Goal: Find specific page/section: Find specific page/section

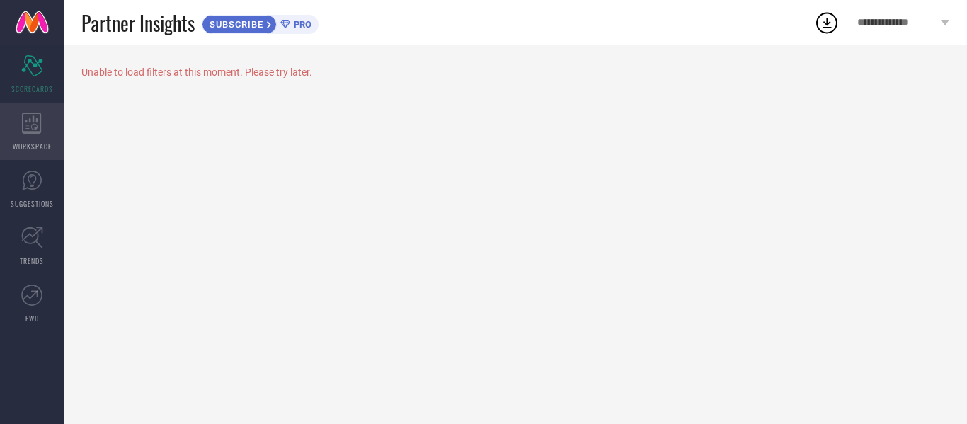
click at [16, 138] on div "WORKSPACE" at bounding box center [32, 131] width 64 height 57
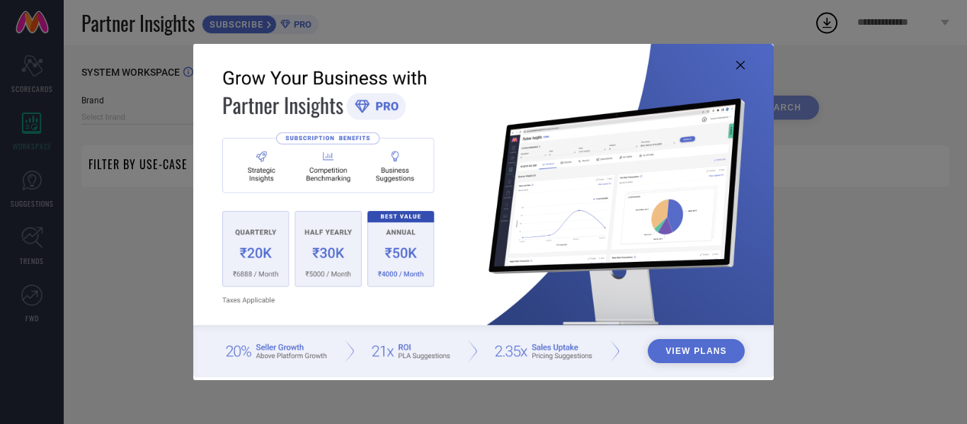
type input "1 STOP FASHION"
type input "All"
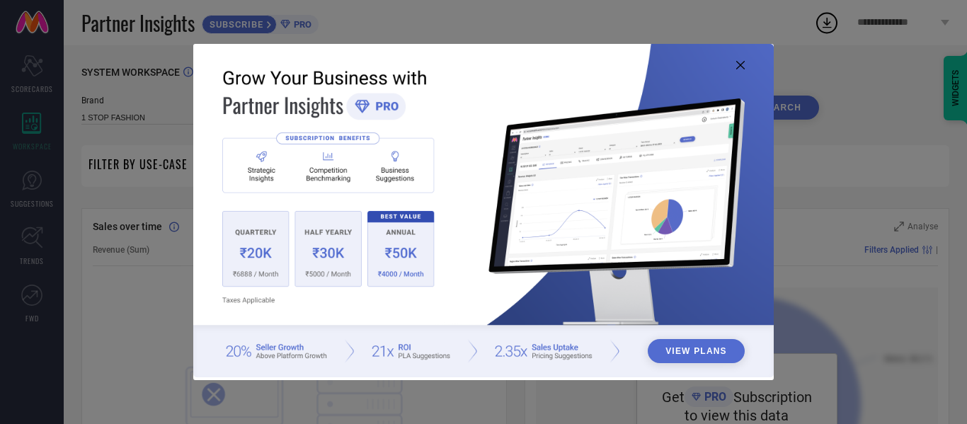
click at [742, 64] on icon at bounding box center [740, 65] width 8 height 8
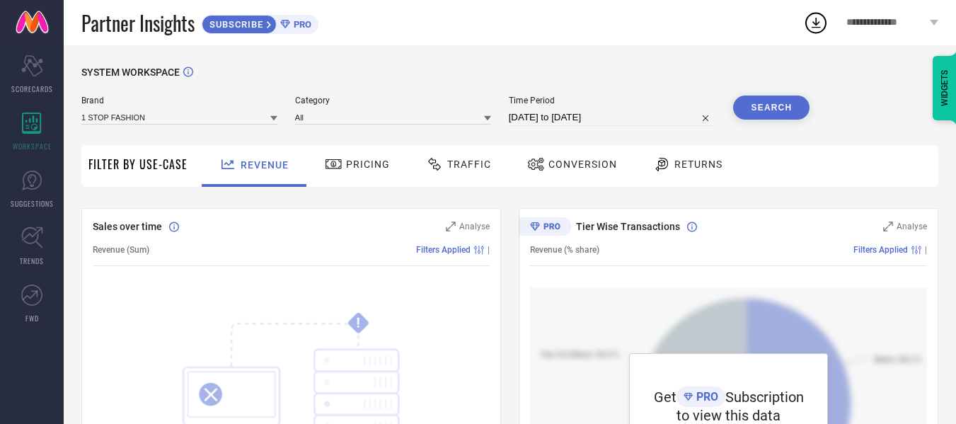
scroll to position [1, 0]
click at [3, 66] on div "Scorecard SCORECARDS" at bounding box center [32, 74] width 64 height 57
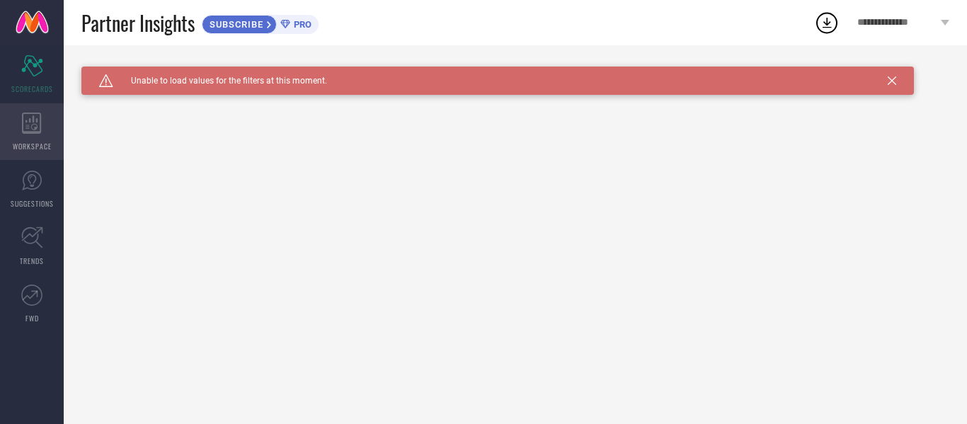
click at [47, 148] on span "WORKSPACE" at bounding box center [32, 146] width 39 height 11
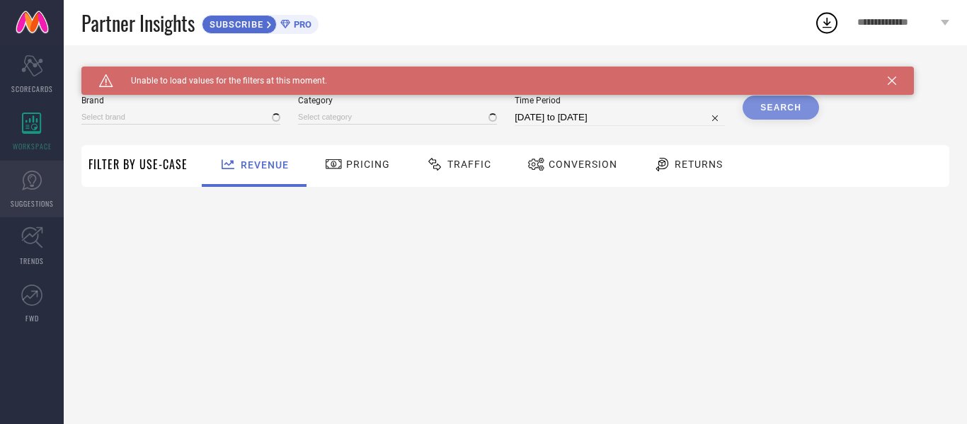
click at [32, 171] on icon at bounding box center [32, 181] width 20 height 20
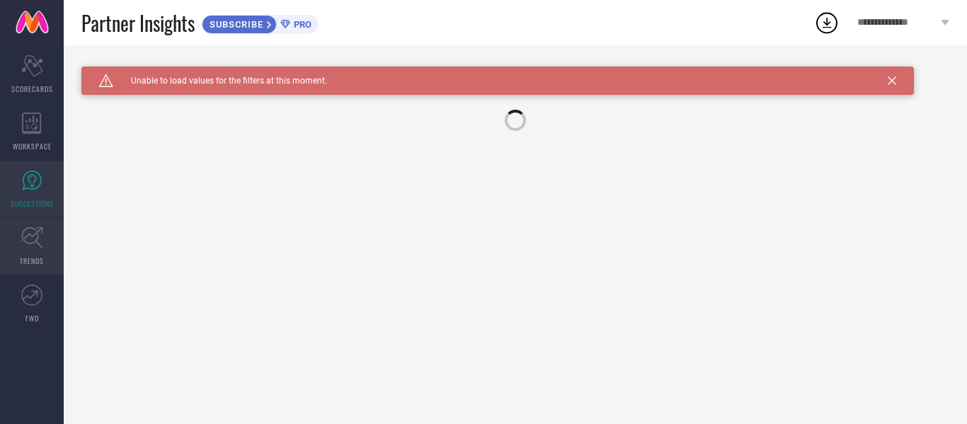
click at [35, 230] on icon at bounding box center [31, 237] width 21 height 21
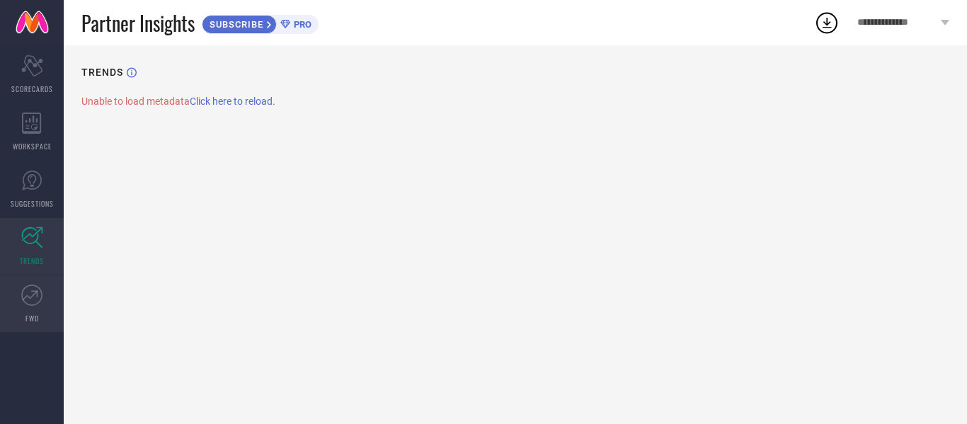
click at [30, 285] on icon at bounding box center [31, 295] width 21 height 21
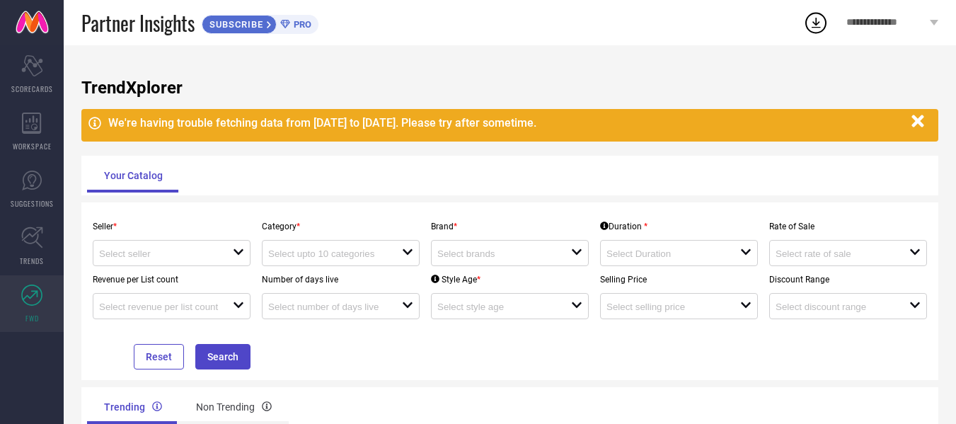
scroll to position [77, 0]
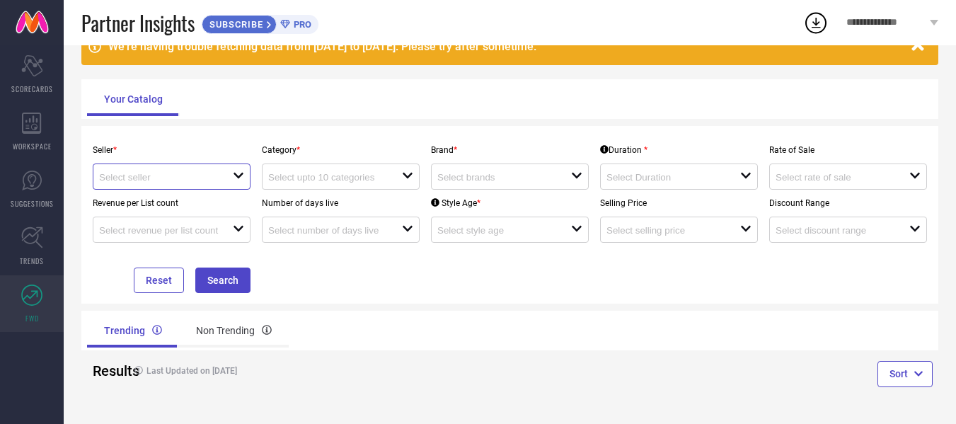
click at [168, 175] on input at bounding box center [159, 177] width 120 height 11
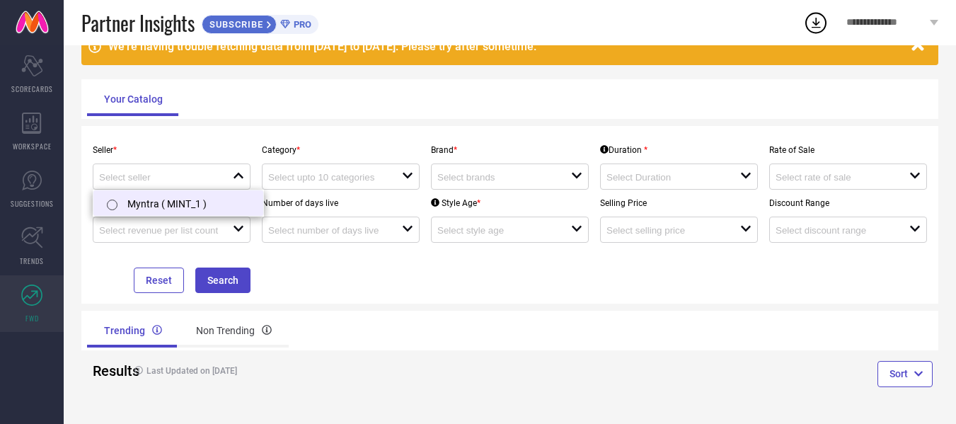
click at [203, 200] on li "Myntra ( MINT_1 )" at bounding box center [178, 202] width 170 height 25
type input "Myntra ( MINT_1 )"
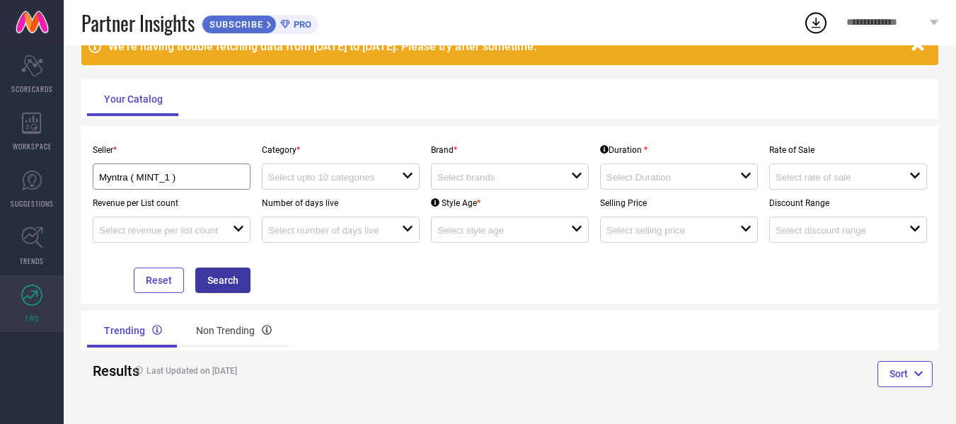
click at [230, 272] on button "Search" at bounding box center [222, 280] width 55 height 25
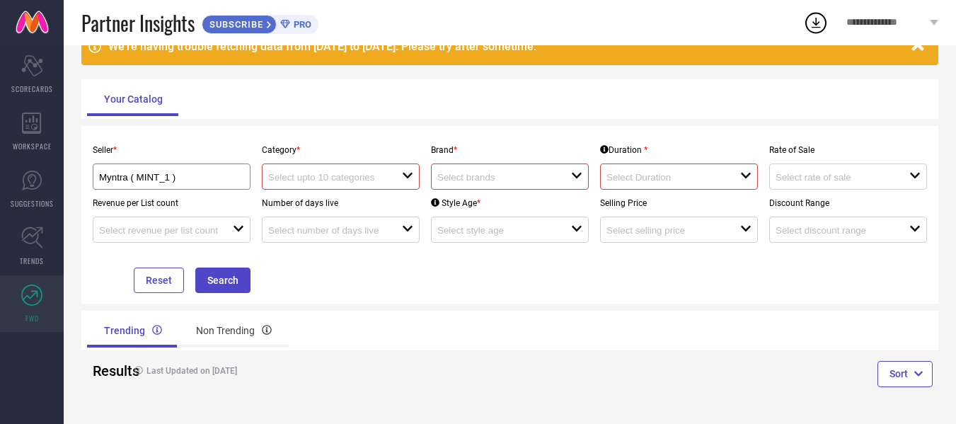
click at [365, 161] on div "Category * open" at bounding box center [340, 163] width 169 height 53
click at [375, 173] on input at bounding box center [328, 177] width 120 height 11
type input "sun"
click at [494, 166] on div "open" at bounding box center [510, 176] width 158 height 26
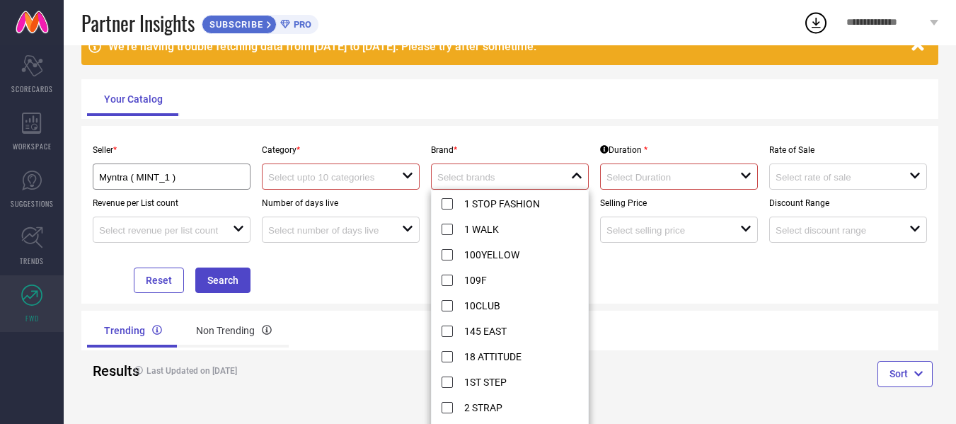
click at [493, 187] on div "close" at bounding box center [510, 176] width 158 height 26
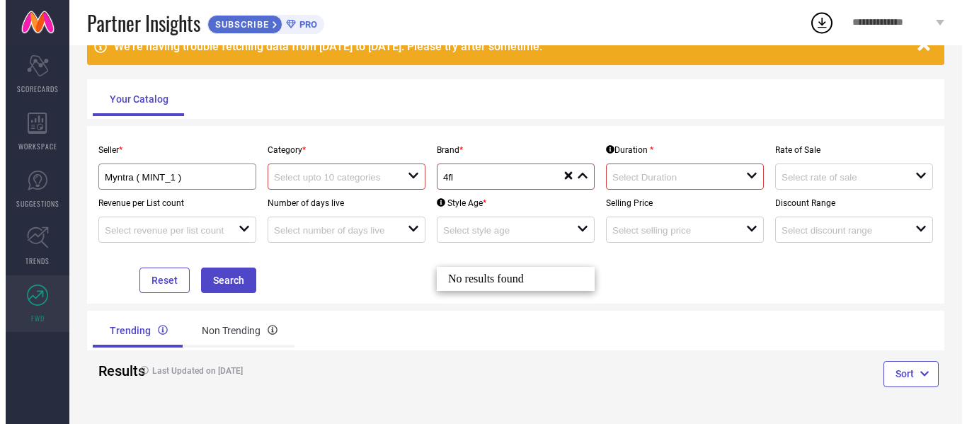
scroll to position [0, 0]
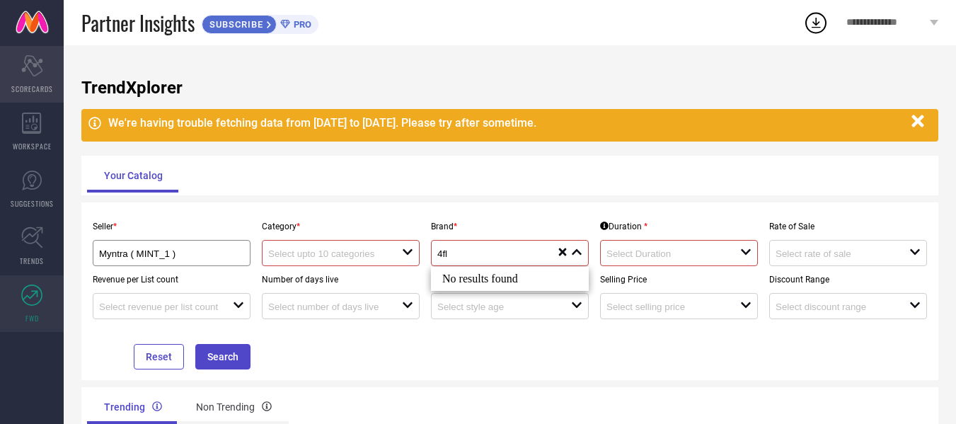
type input "4fl"
click at [44, 62] on div "Scorecard SCORECARDS" at bounding box center [32, 74] width 64 height 57
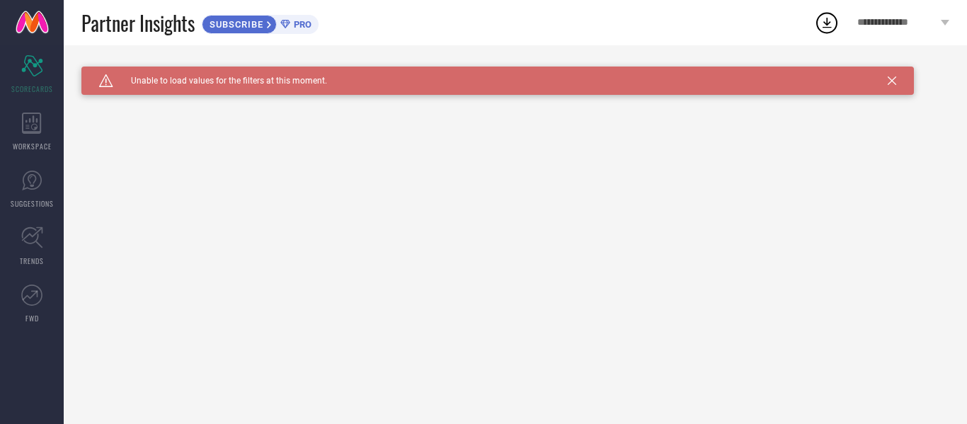
click at [832, 18] on icon at bounding box center [826, 22] width 25 height 25
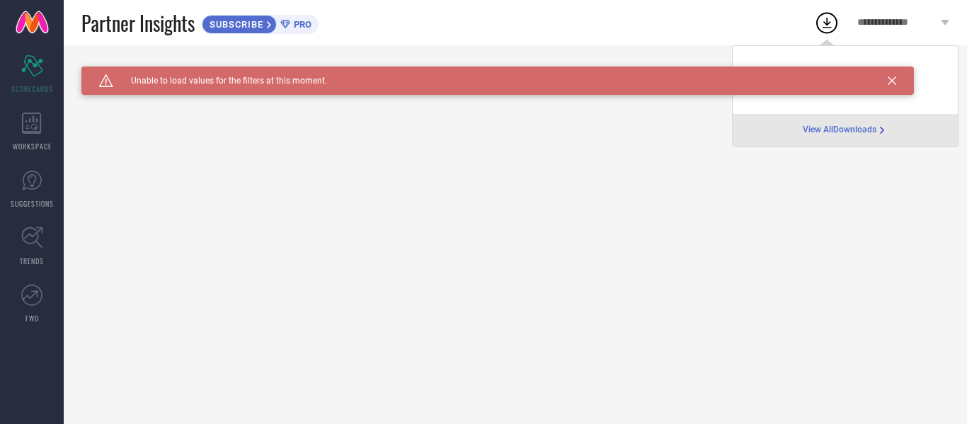
click at [828, 133] on span "View All Downloads" at bounding box center [840, 130] width 74 height 11
